Goal: Check status: Check status

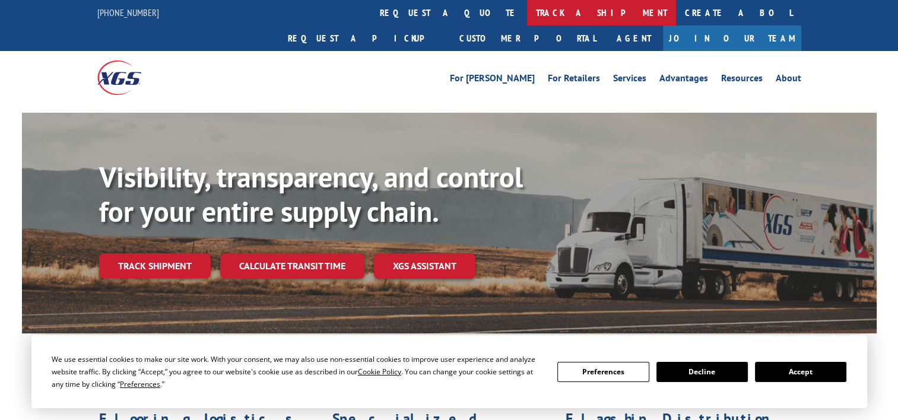
click at [527, 19] on link "track a shipment" at bounding box center [601, 13] width 149 height 26
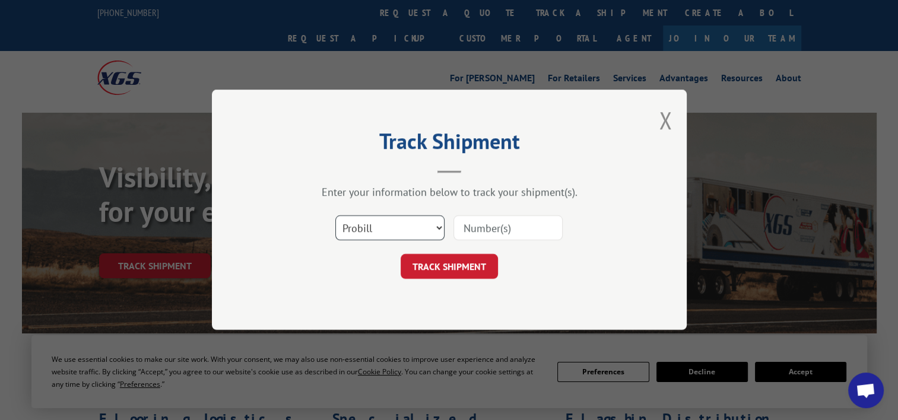
click at [381, 223] on select "Select category... Probill BOL PO" at bounding box center [389, 228] width 109 height 25
select select "po"
click at [335, 216] on select "Select category... Probill BOL PO" at bounding box center [389, 228] width 109 height 25
click at [504, 225] on input at bounding box center [507, 228] width 109 height 25
paste input "97510166"
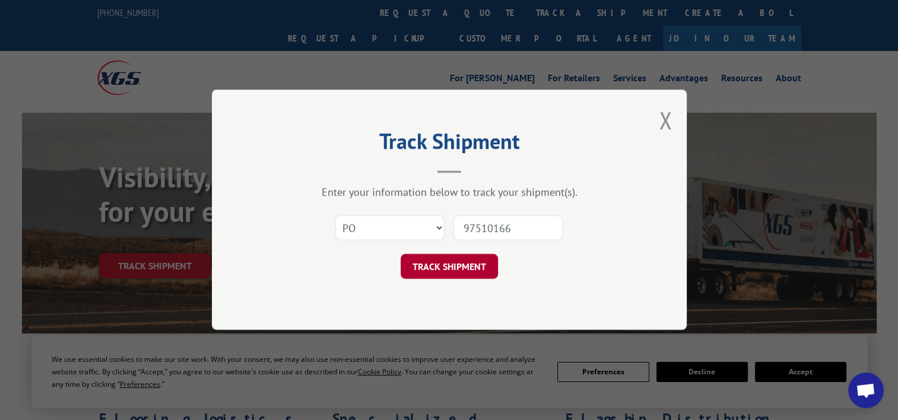
type input "97510166"
click button "TRACK SHIPMENT" at bounding box center [449, 267] width 97 height 25
